Goal: Task Accomplishment & Management: Complete application form

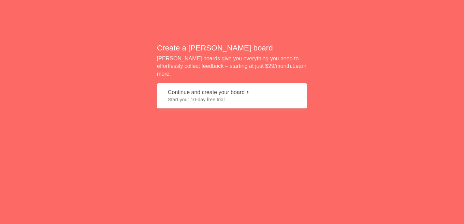
click at [211, 96] on span "Start your 10-day free trial" at bounding box center [232, 99] width 128 height 7
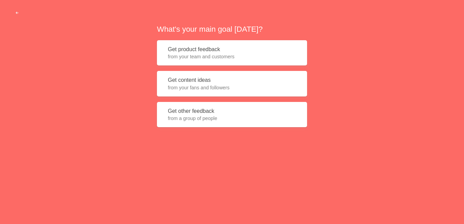
click at [213, 50] on button "Get product feedback from your team and customers" at bounding box center [232, 53] width 150 height 26
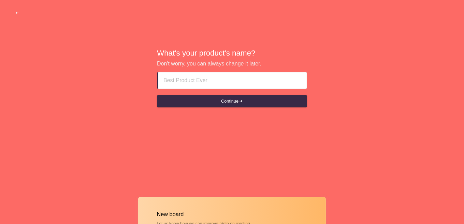
click at [208, 76] on input at bounding box center [232, 80] width 138 height 16
click at [178, 79] on input at bounding box center [232, 80] width 138 height 16
type input "Sharjah escort girls"
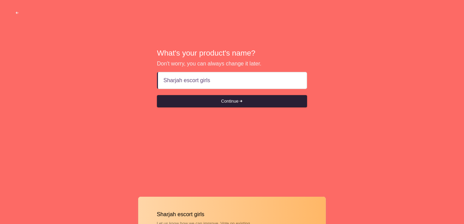
click at [228, 98] on button "Continue" at bounding box center [232, 101] width 150 height 12
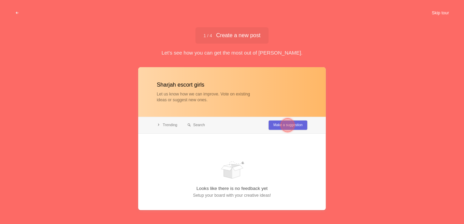
click at [438, 13] on button "Skip tour" at bounding box center [440, 13] width 34 height 12
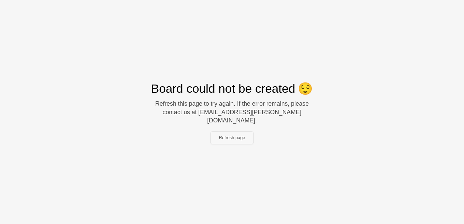
click at [231, 133] on button "Refresh page" at bounding box center [232, 138] width 43 height 12
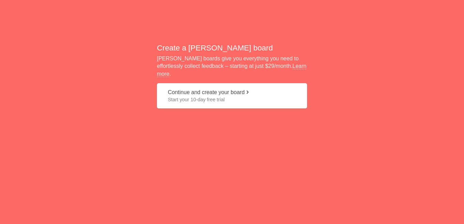
click at [209, 91] on button "Continue and create your board Start your 10-day free trial" at bounding box center [232, 96] width 150 height 26
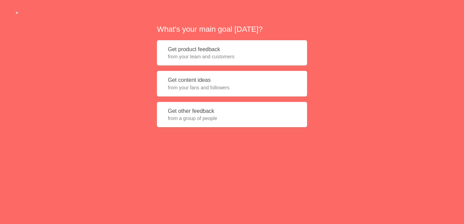
click at [204, 48] on button "Get product feedback from your team and customers" at bounding box center [232, 53] width 150 height 26
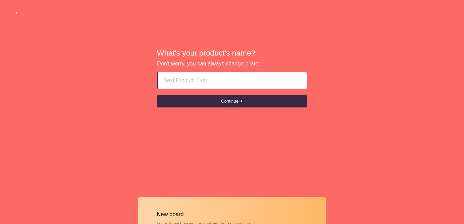
click at [206, 76] on input at bounding box center [232, 80] width 138 height 16
type input "\"
type input "Sharjah escort girls"
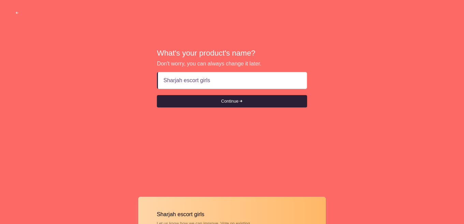
click at [224, 99] on button "Continue" at bounding box center [232, 101] width 150 height 12
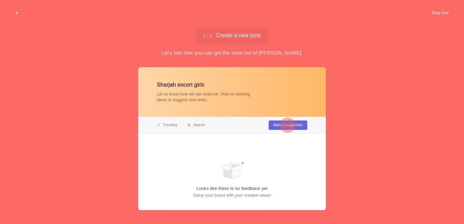
click at [434, 11] on button "Skip tour" at bounding box center [440, 13] width 34 height 12
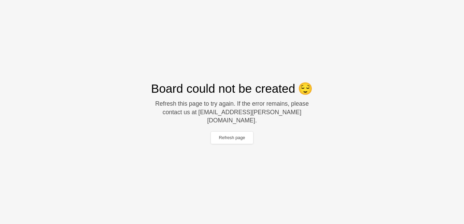
click at [286, 97] on span "Board could not be created" at bounding box center [223, 88] width 144 height 17
click at [286, 94] on span "Board could not be created" at bounding box center [223, 88] width 144 height 17
click at [235, 132] on button "Refresh page" at bounding box center [232, 138] width 43 height 12
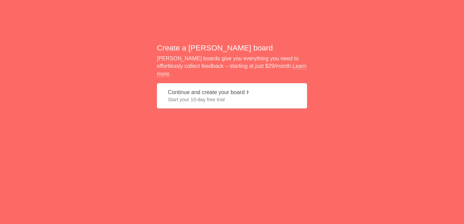
click at [232, 90] on button "Continue and create your board Start your 10-day free trial" at bounding box center [232, 96] width 150 height 26
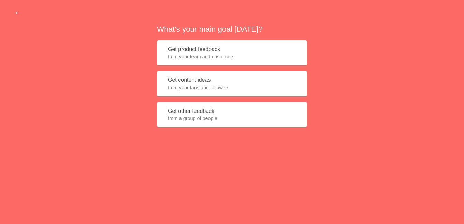
click at [215, 50] on button "Get product feedback from your team and customers" at bounding box center [232, 53] width 150 height 26
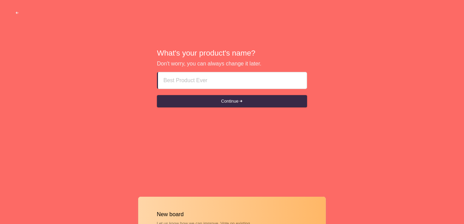
click at [214, 84] on input at bounding box center [232, 80] width 138 height 16
click at [226, 79] on input at bounding box center [232, 80] width 138 height 16
type input "sharjah escort girls"
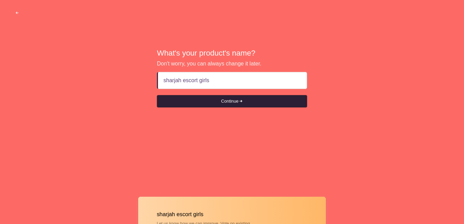
click at [236, 102] on button "Continue" at bounding box center [232, 101] width 150 height 12
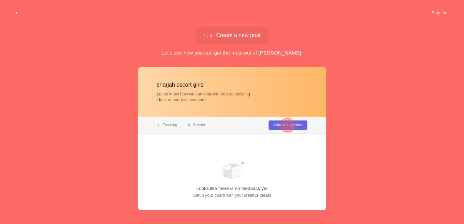
click at [441, 12] on button "Skip tour" at bounding box center [440, 13] width 34 height 12
